Goal: Task Accomplishment & Management: Use online tool/utility

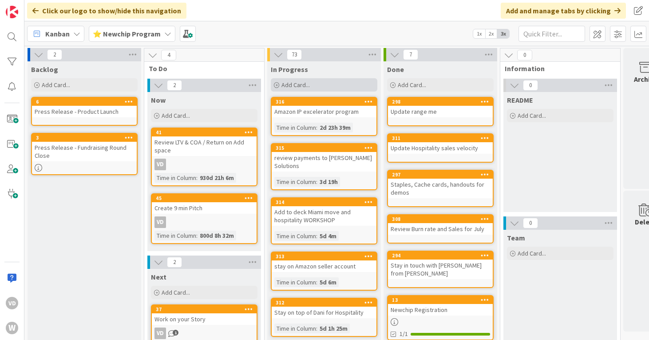
click at [299, 87] on span "Add Card..." at bounding box center [295, 85] width 28 height 8
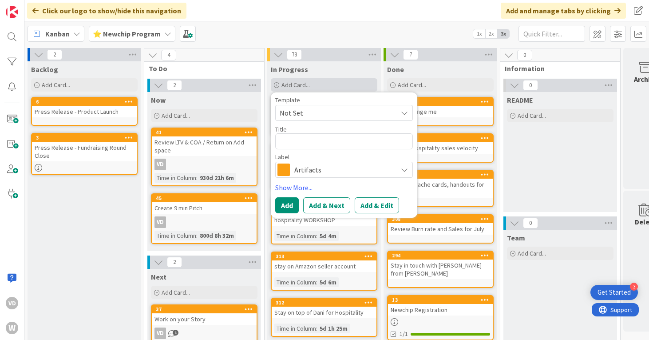
type textarea "x"
type textarea "S"
type textarea "x"
type textarea "St"
type textarea "x"
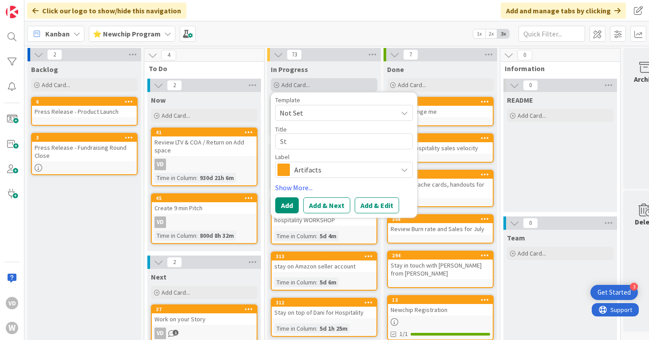
type textarea "Sta"
type textarea "x"
type textarea "Stay"
type textarea "x"
type textarea "Stay"
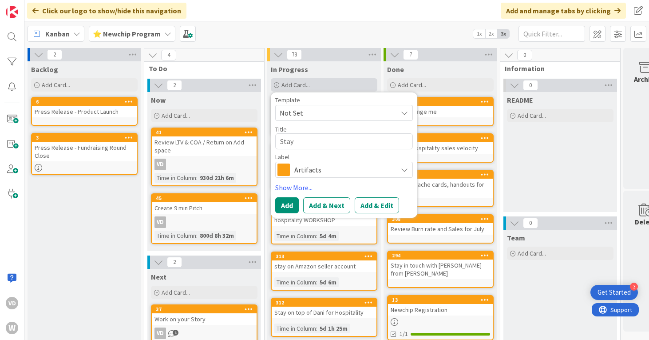
type textarea "x"
type textarea "Stay in"
type textarea "x"
type textarea "Stay in"
type textarea "x"
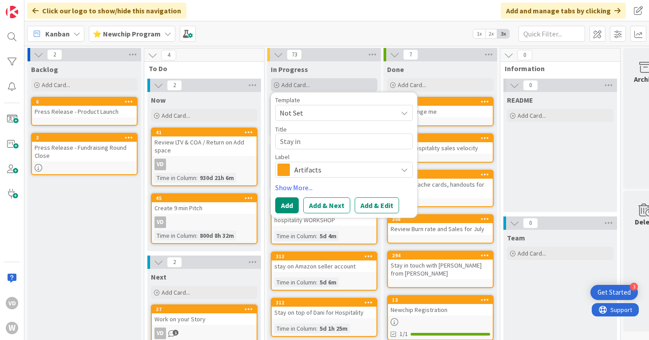
type textarea "Stay in t"
type textarea "x"
type textarea "Stay in to"
type textarea "x"
type textarea "Stay in [GEOGRAPHIC_DATA]"
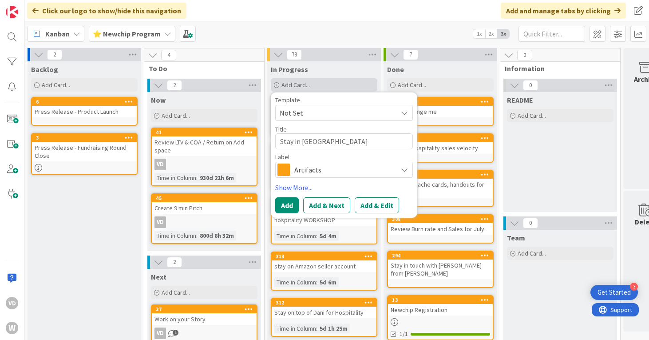
type textarea "x"
type textarea "Stay in [GEOGRAPHIC_DATA]"
type textarea "x"
type textarea "Stay in touch"
type textarea "x"
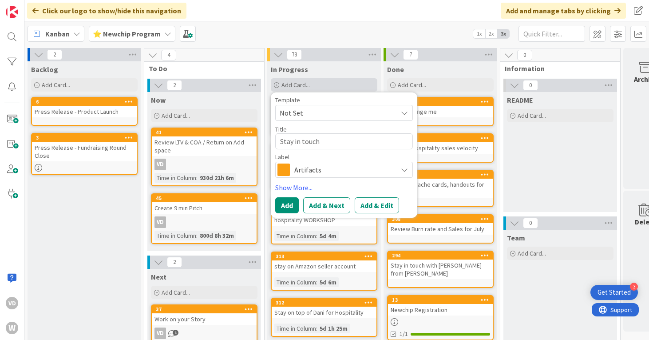
type textarea "Stay in touch"
type textarea "x"
type textarea "Stay in touch w"
type textarea "x"
type textarea "Stay in touch wi"
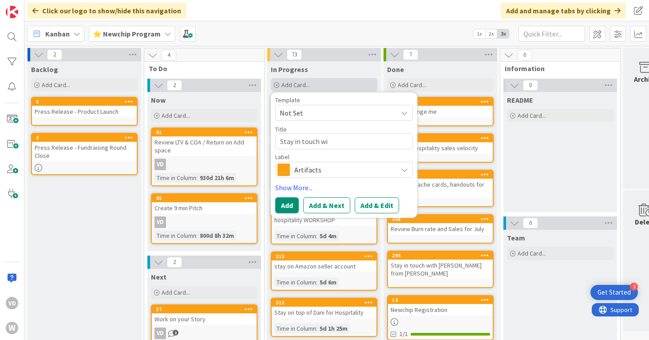
type textarea "x"
type textarea "Stay in touch wit"
type textarea "x"
type textarea "Stay in touch with"
type textarea "x"
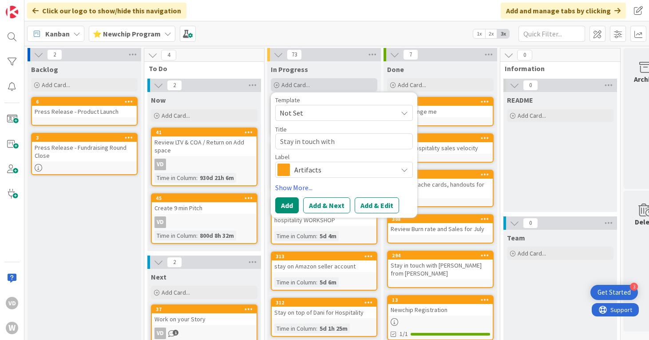
type textarea "Stay in touch with"
type textarea "x"
type textarea "Stay in touch with D"
type textarea "x"
type textarea "Stay in touch with [PERSON_NAME]"
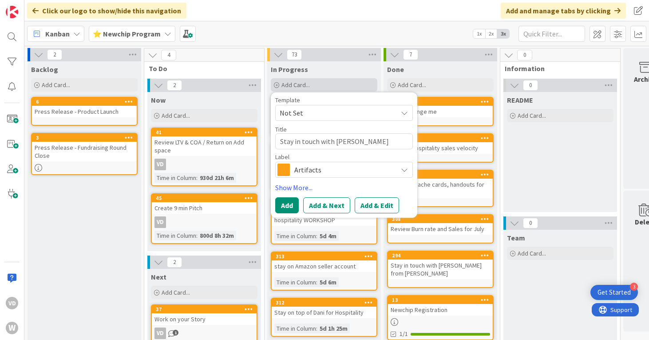
type textarea "x"
type textarea "Stay in touch with Duf"
type textarea "x"
type textarea "Stay in touch with [PERSON_NAME]"
type textarea "x"
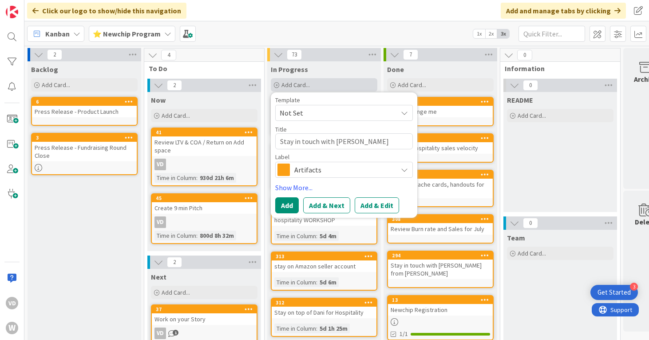
type textarea "Stay in touch with [PERSON_NAME]"
type textarea "x"
type textarea "Stay in touch with [PERSON_NAME]"
type textarea "x"
type textarea "Stay in touch with [PERSON_NAME]"
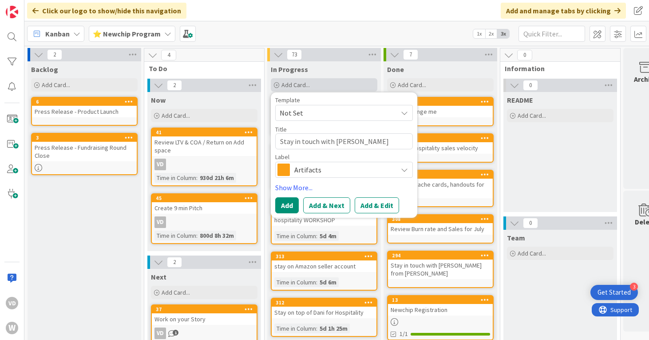
type textarea "x"
type textarea "Stay in touch with [PERSON_NAME]"
type textarea "x"
type textarea "Stay in touch with Duffl a"
type textarea "x"
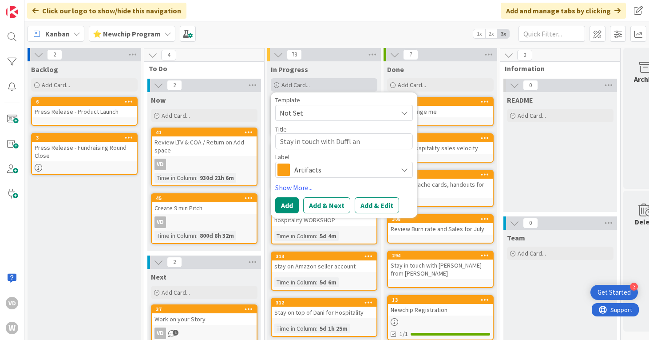
type textarea "Stay in touch with [PERSON_NAME] and"
type textarea "x"
type textarea "Stay in touch with [PERSON_NAME] and"
type textarea "x"
type textarea "Stay in touch with [PERSON_NAME] and D"
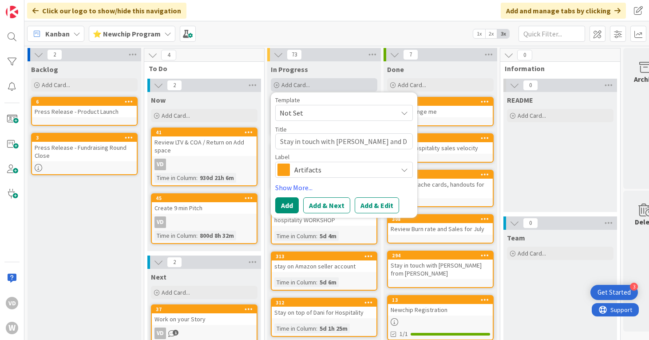
type textarea "x"
type textarea "Stay in touch with [PERSON_NAME] and [PERSON_NAME]"
type textarea "x"
type textarea "Stay in touch with [PERSON_NAME] and [PERSON_NAME]"
type textarea "x"
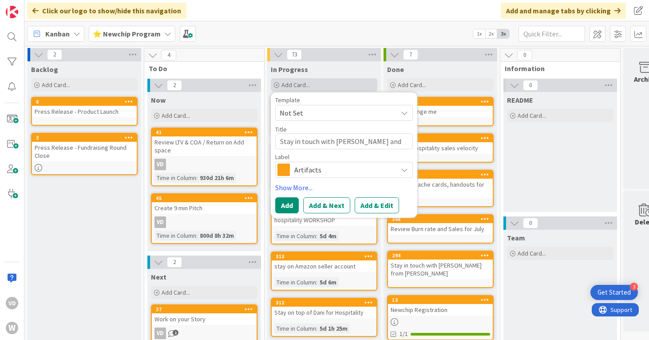
type textarea "Stay in touch with [PERSON_NAME] and [PERSON_NAME]"
type textarea "x"
type textarea "Stay in touch with [PERSON_NAME] and [PERSON_NAME]"
type textarea "x"
type textarea "Stay in touch with [PERSON_NAME] and [PERSON_NAME]"
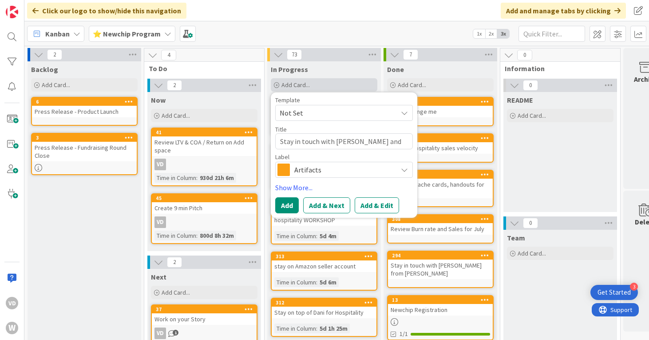
type textarea "x"
type textarea "Stay in touch with [PERSON_NAME] and [PERSON_NAME]"
type textarea "x"
type textarea "Stay in touch with [PERSON_NAME] and [PERSON_NAME]"
type textarea "x"
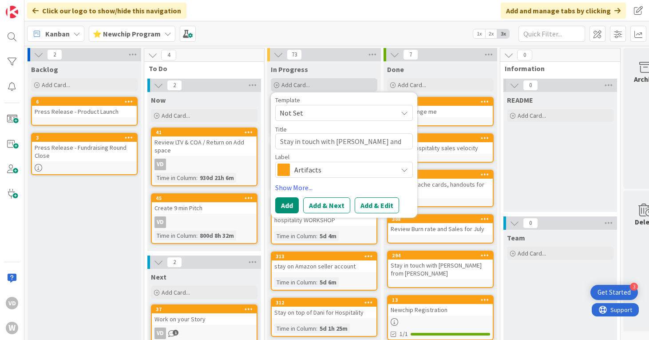
type textarea "Stay in touch with [PERSON_NAME] and [PERSON_NAME]"
type textarea "x"
type textarea "Stay in touch with [PERSON_NAME] and [PERSON_NAME]"
type textarea "x"
type textarea "Stay in touch with [PERSON_NAME] and [PERSON_NAME]"
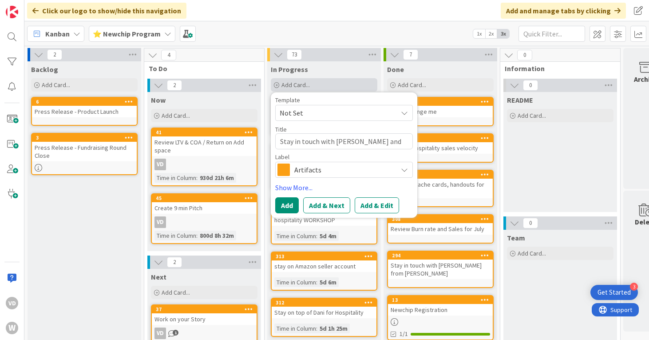
type textarea "x"
type textarea "Stay in touch with [PERSON_NAME] and [PERSON_NAME] Workshop"
click at [289, 204] on button "Add" at bounding box center [287, 205] width 24 height 16
